Goal: Navigation & Orientation: Find specific page/section

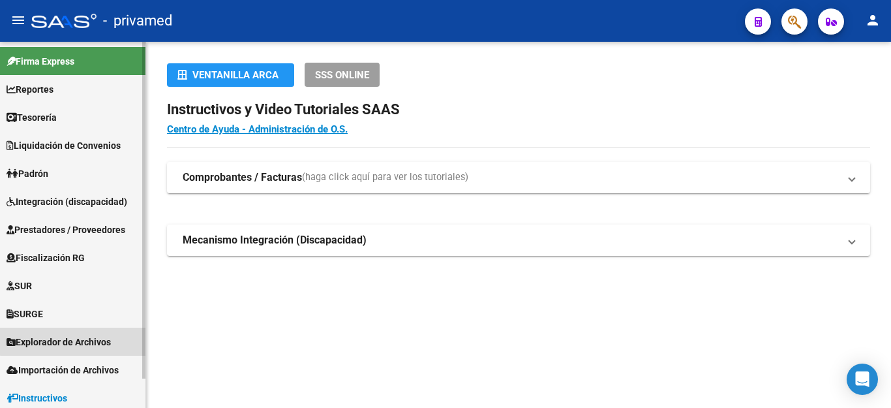
click at [90, 336] on span "Explorador de Archivos" at bounding box center [59, 341] width 104 height 14
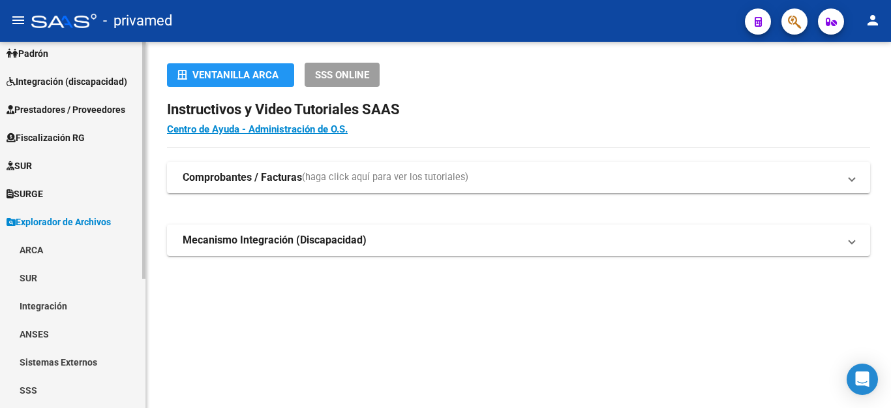
scroll to position [130, 0]
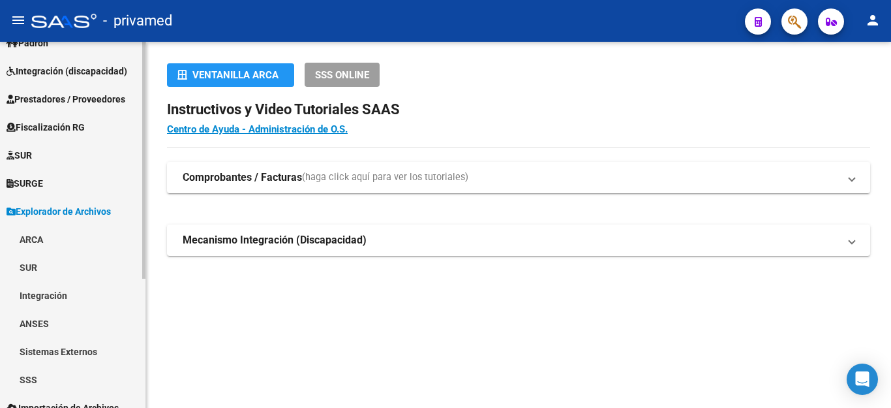
click at [34, 238] on link "ARCA" at bounding box center [72, 239] width 145 height 28
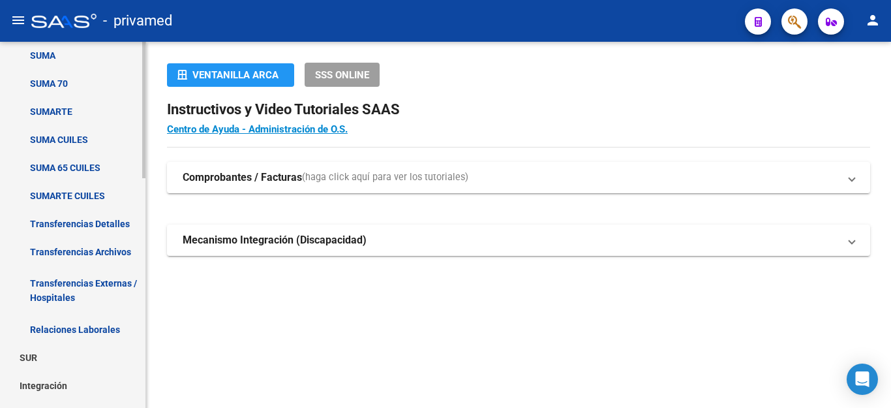
scroll to position [456, 0]
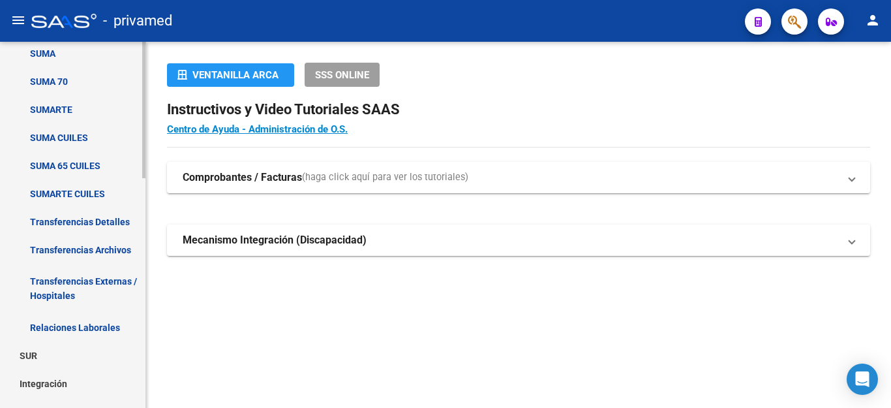
click at [63, 251] on link "Transferencias Archivos" at bounding box center [72, 249] width 145 height 28
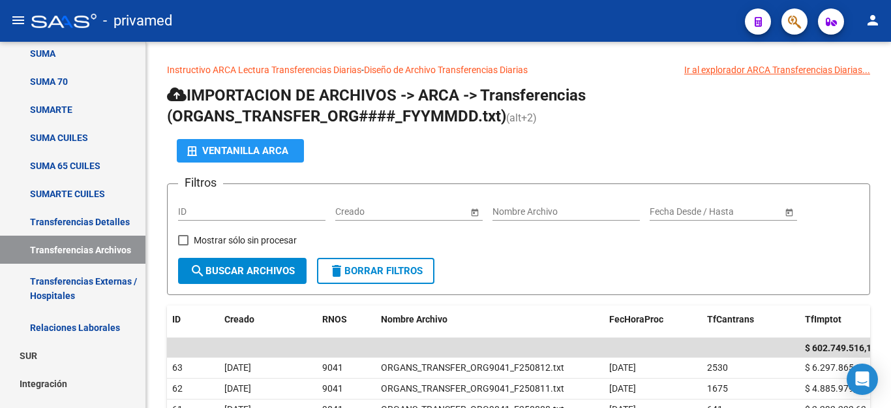
click at [878, 16] on mat-icon "person" at bounding box center [873, 20] width 16 height 16
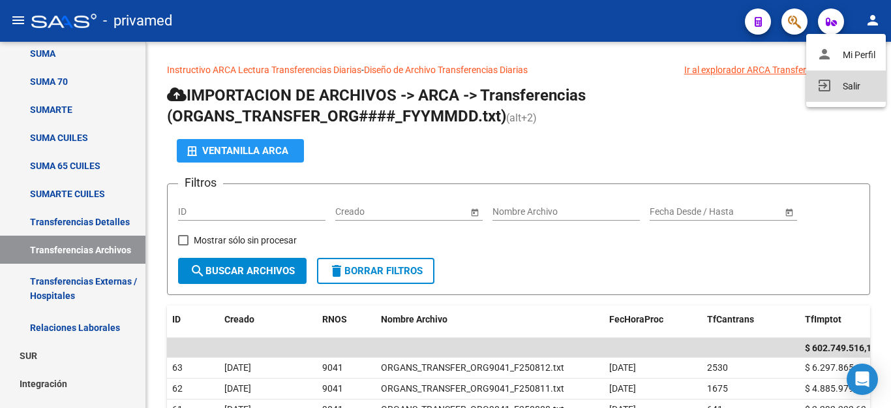
click at [857, 91] on button "exit_to_app Salir" at bounding box center [846, 85] width 80 height 31
